Goal: Information Seeking & Learning: Learn about a topic

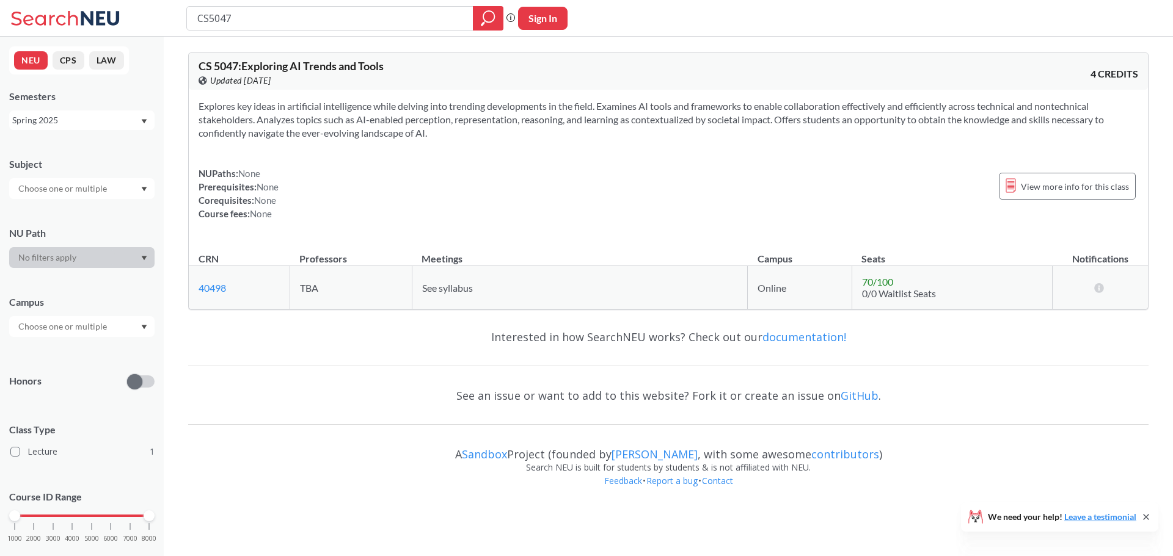
click at [243, 20] on input "CS5047" at bounding box center [330, 18] width 268 height 21
click at [486, 19] on icon "magnifying glass" at bounding box center [488, 18] width 15 height 17
click at [1038, 186] on span "View more info for this class" at bounding box center [1074, 186] width 108 height 15
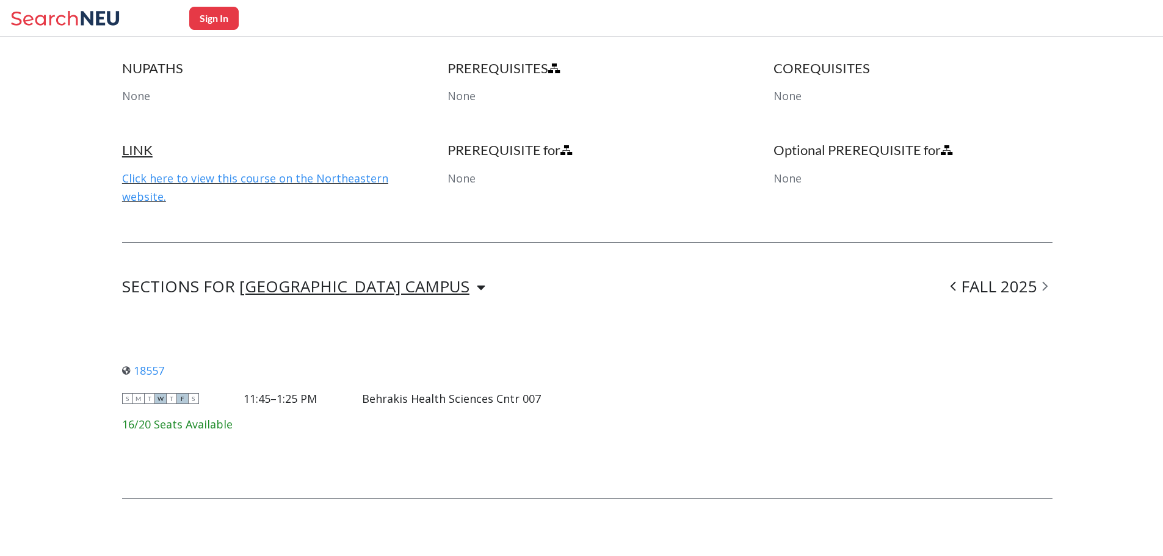
scroll to position [656, 0]
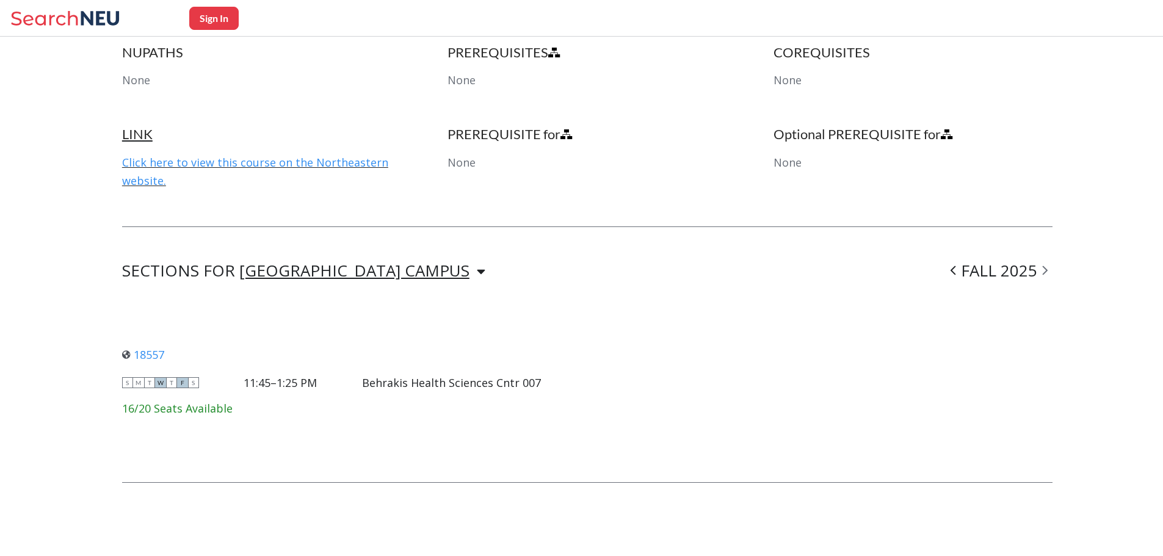
click at [956, 271] on icon at bounding box center [953, 270] width 5 height 12
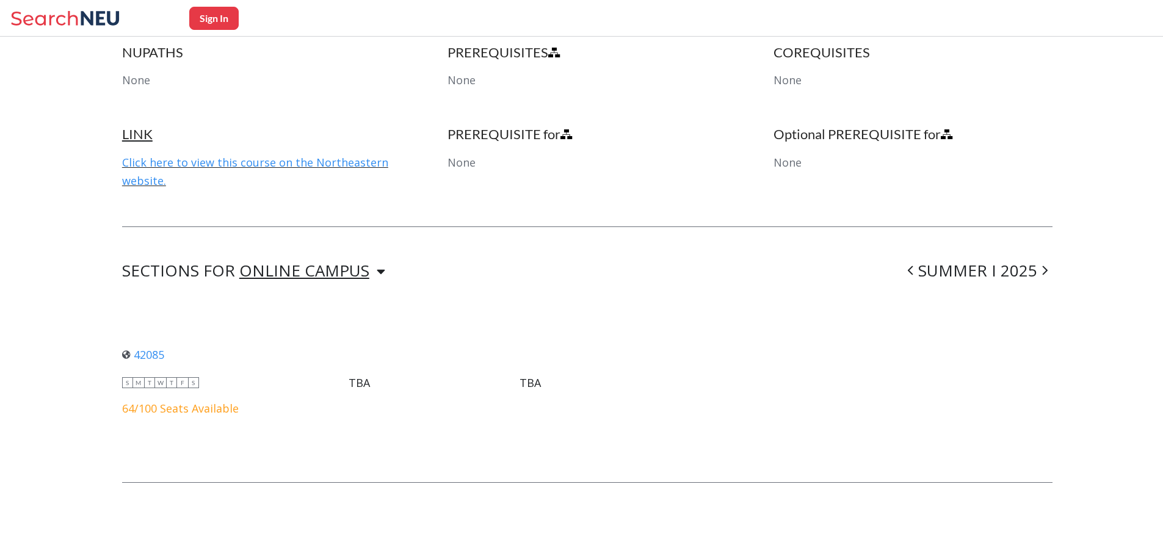
click at [914, 272] on icon at bounding box center [910, 270] width 5 height 12
click at [934, 270] on icon at bounding box center [930, 270] width 5 height 12
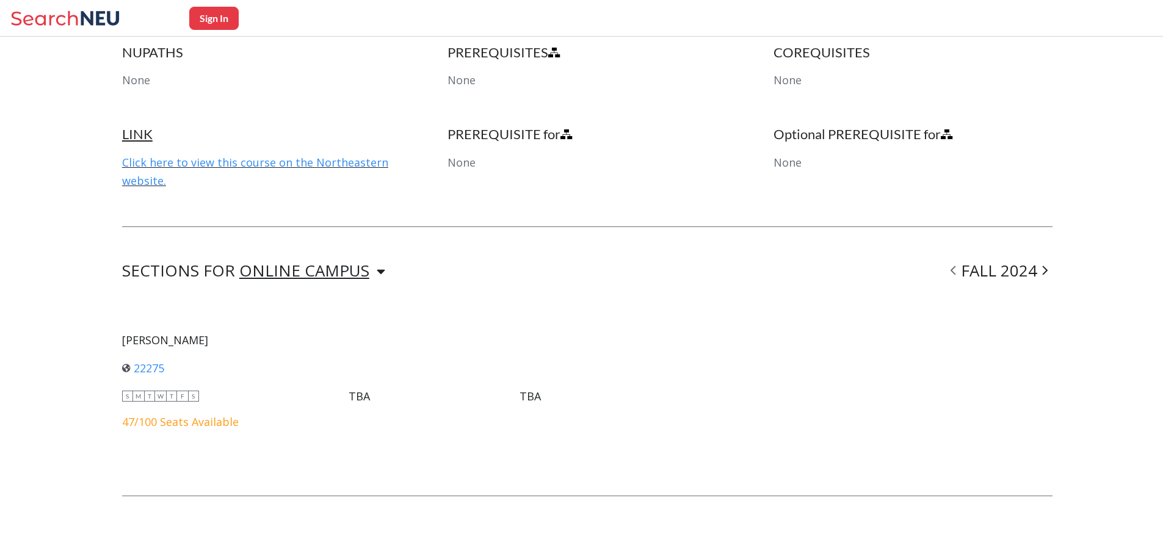
click at [956, 271] on icon at bounding box center [953, 270] width 5 height 12
click at [961, 271] on span at bounding box center [953, 271] width 15 height 32
click at [1048, 272] on icon at bounding box center [1044, 270] width 5 height 12
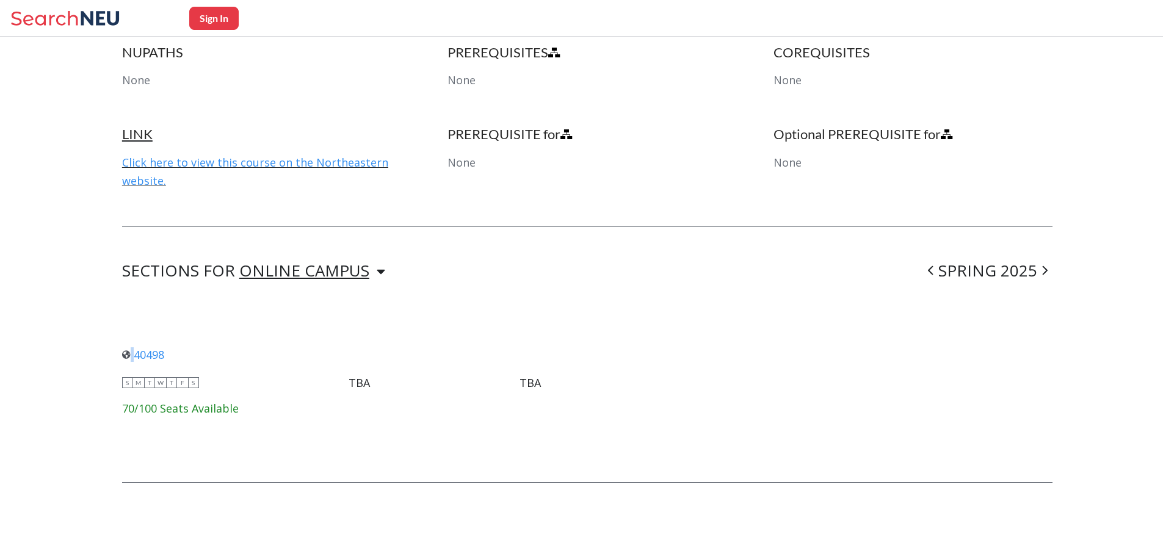
click at [1048, 272] on icon at bounding box center [1044, 270] width 5 height 12
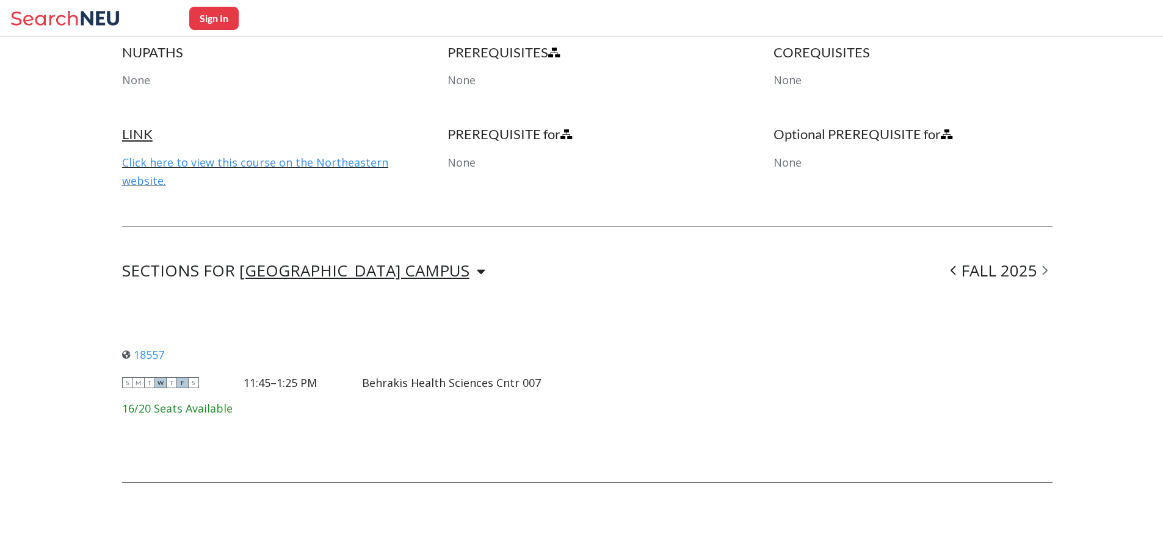
click at [1047, 272] on icon at bounding box center [1044, 270] width 5 height 9
click at [289, 269] on div "[GEOGRAPHIC_DATA] CAMPUS" at bounding box center [354, 270] width 230 height 13
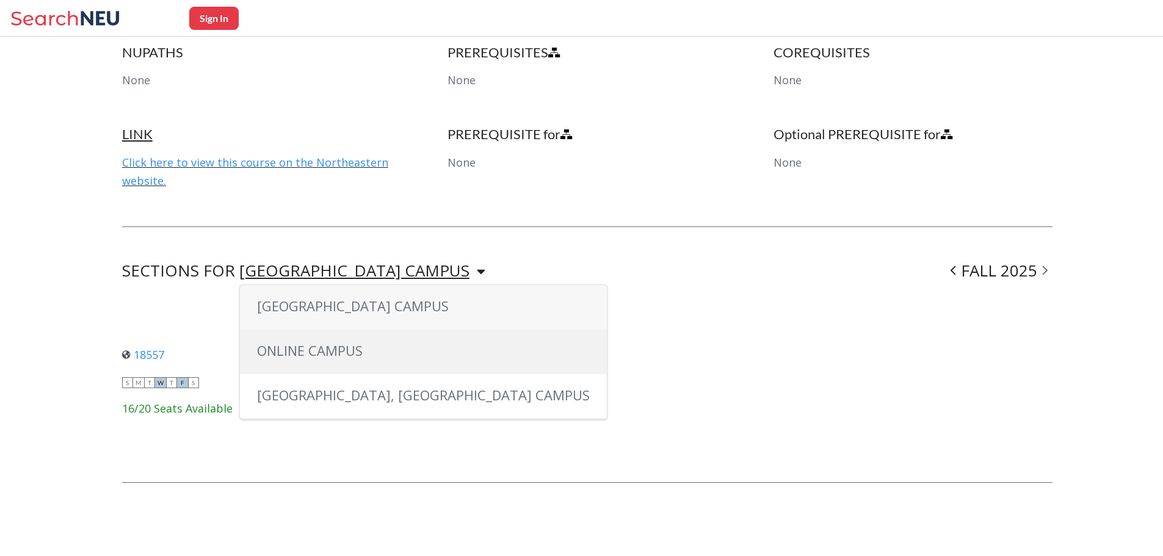
click at [313, 352] on span "ONLINE CAMPUS" at bounding box center [310, 350] width 106 height 18
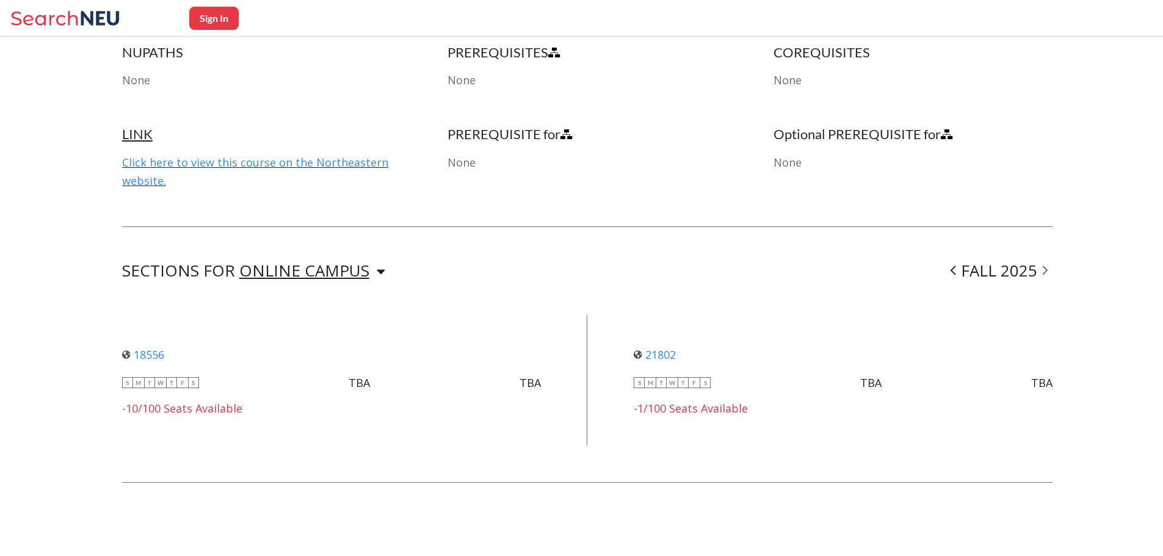
click at [332, 269] on div "ONLINE CAMPUS" at bounding box center [304, 270] width 130 height 13
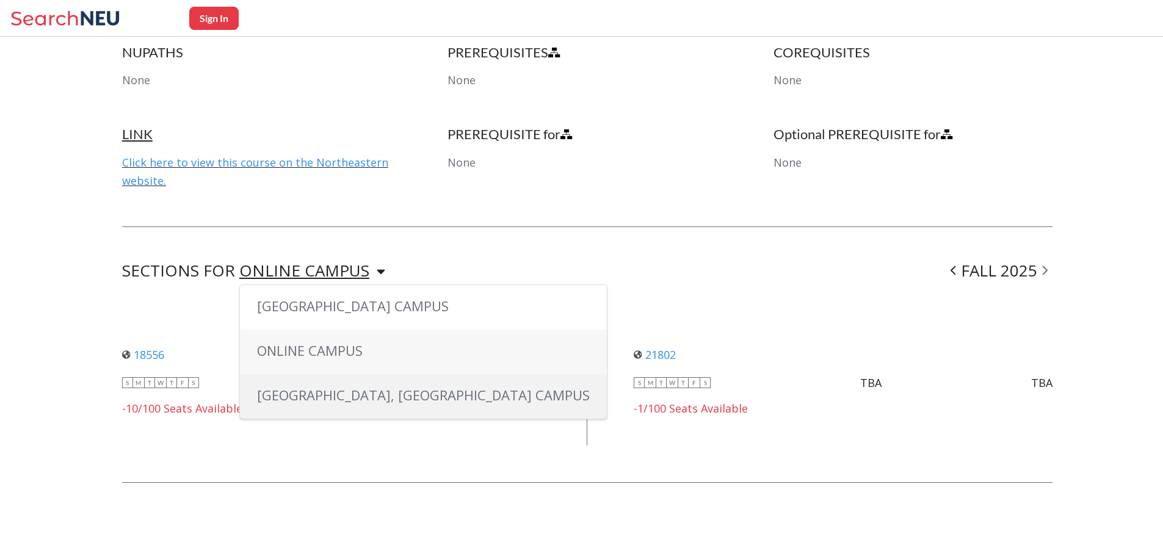
click at [298, 402] on span "[GEOGRAPHIC_DATA], [GEOGRAPHIC_DATA] CAMPUS" at bounding box center [423, 395] width 333 height 18
